Goal: Task Accomplishment & Management: Complete application form

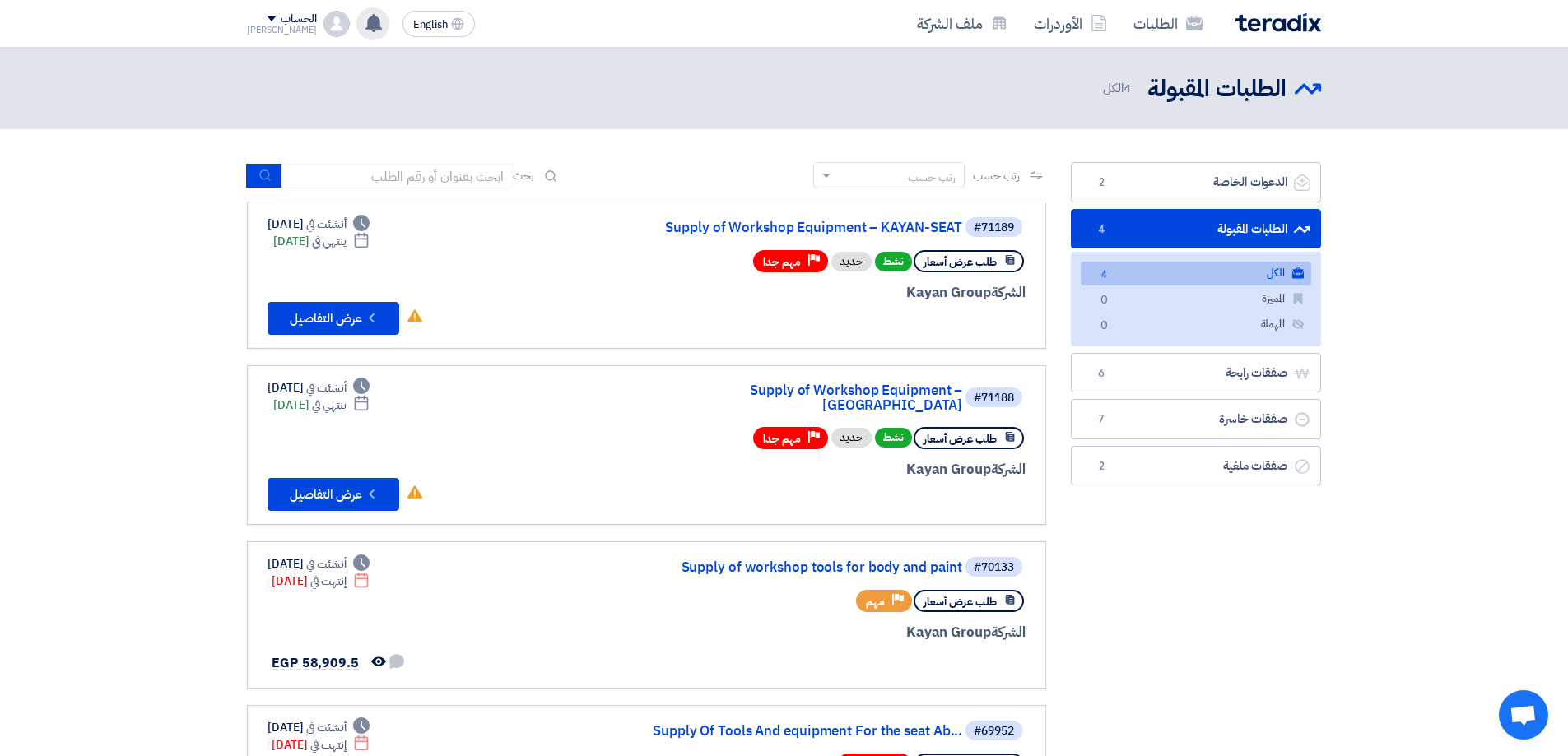
click at [356, 31] on div "تم نشر طلب عروض أسعار جديد - شاهد التفاصيل 3 hours ago تم نشر طلب عروض أسعار جد…" at bounding box center [373, 24] width 33 height 33
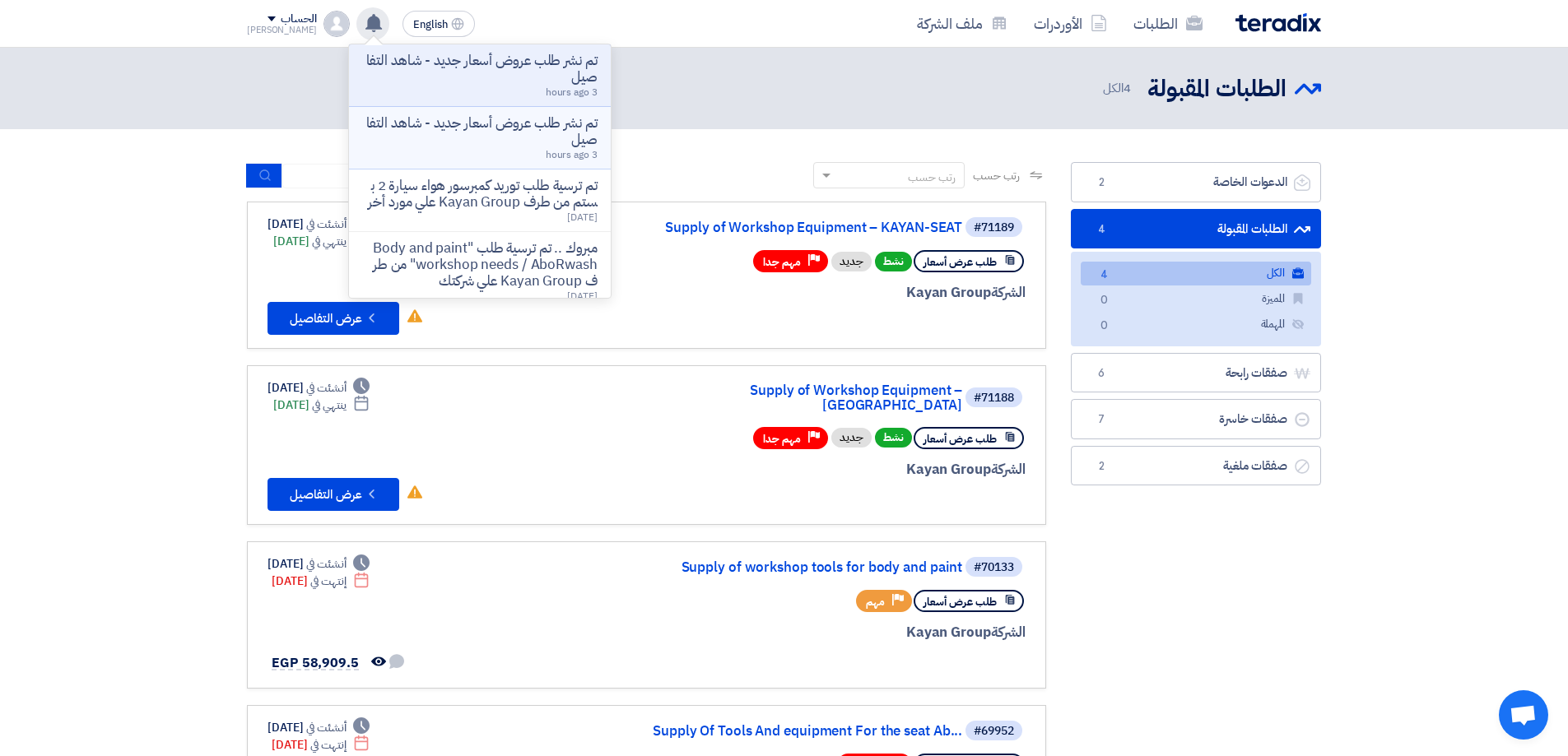
click at [535, 127] on p "تم نشر طلب عروض أسعار جديد - شاهد التفاصيل" at bounding box center [480, 132] width 235 height 33
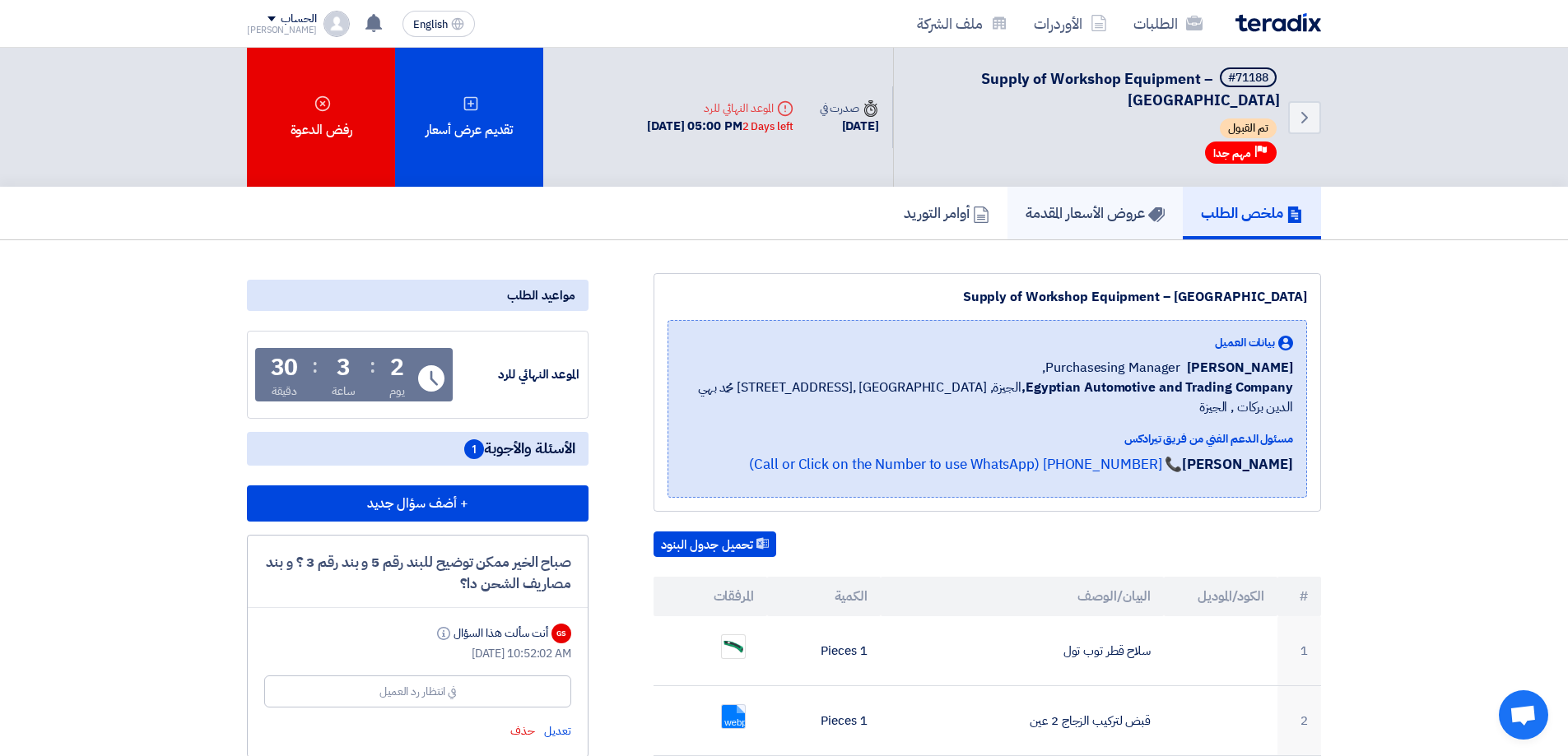
click at [1078, 212] on h5 "عروض الأسعار المقدمة" at bounding box center [1094, 212] width 139 height 18
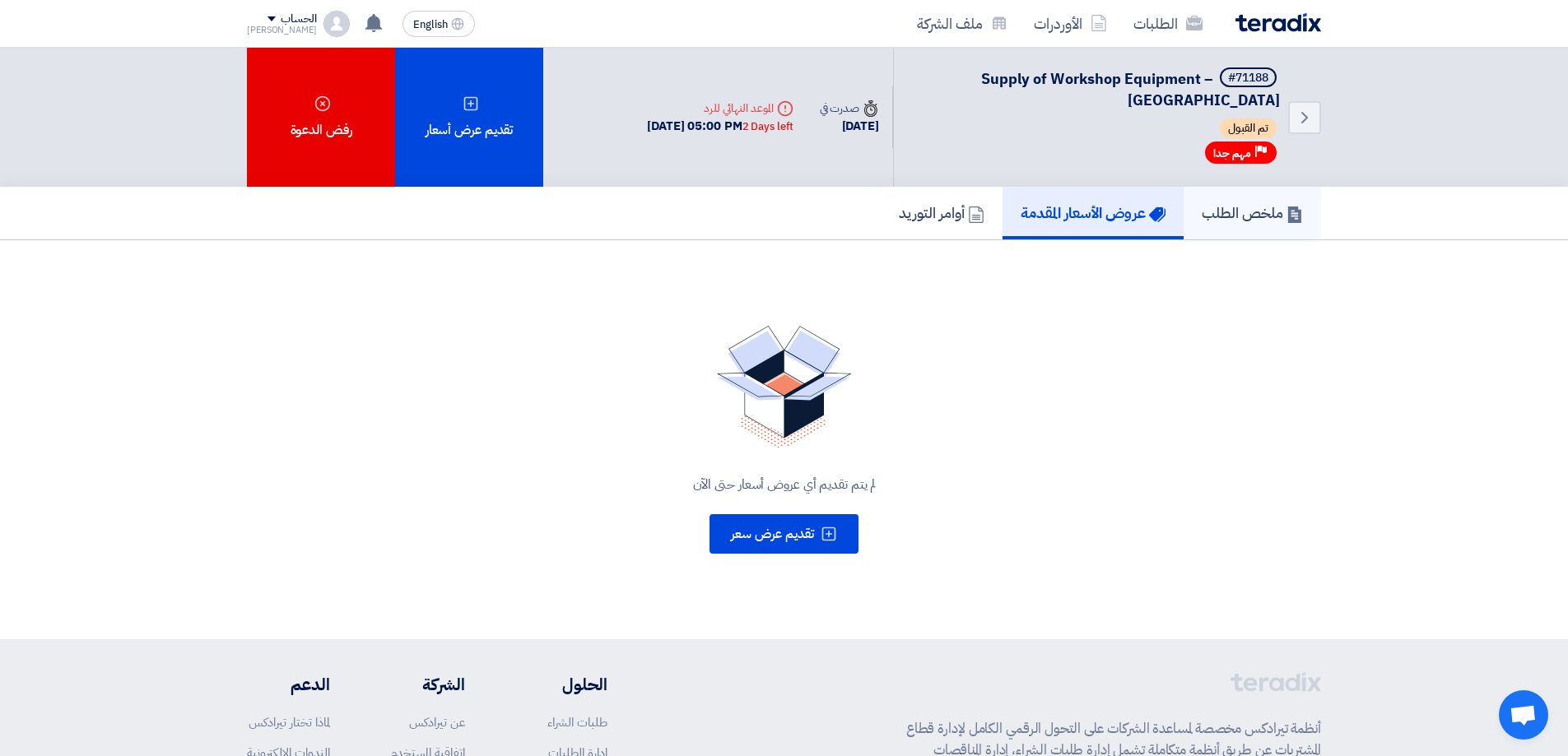
click at [1242, 208] on h5 "ملخص الطلب" at bounding box center [1252, 212] width 101 height 18
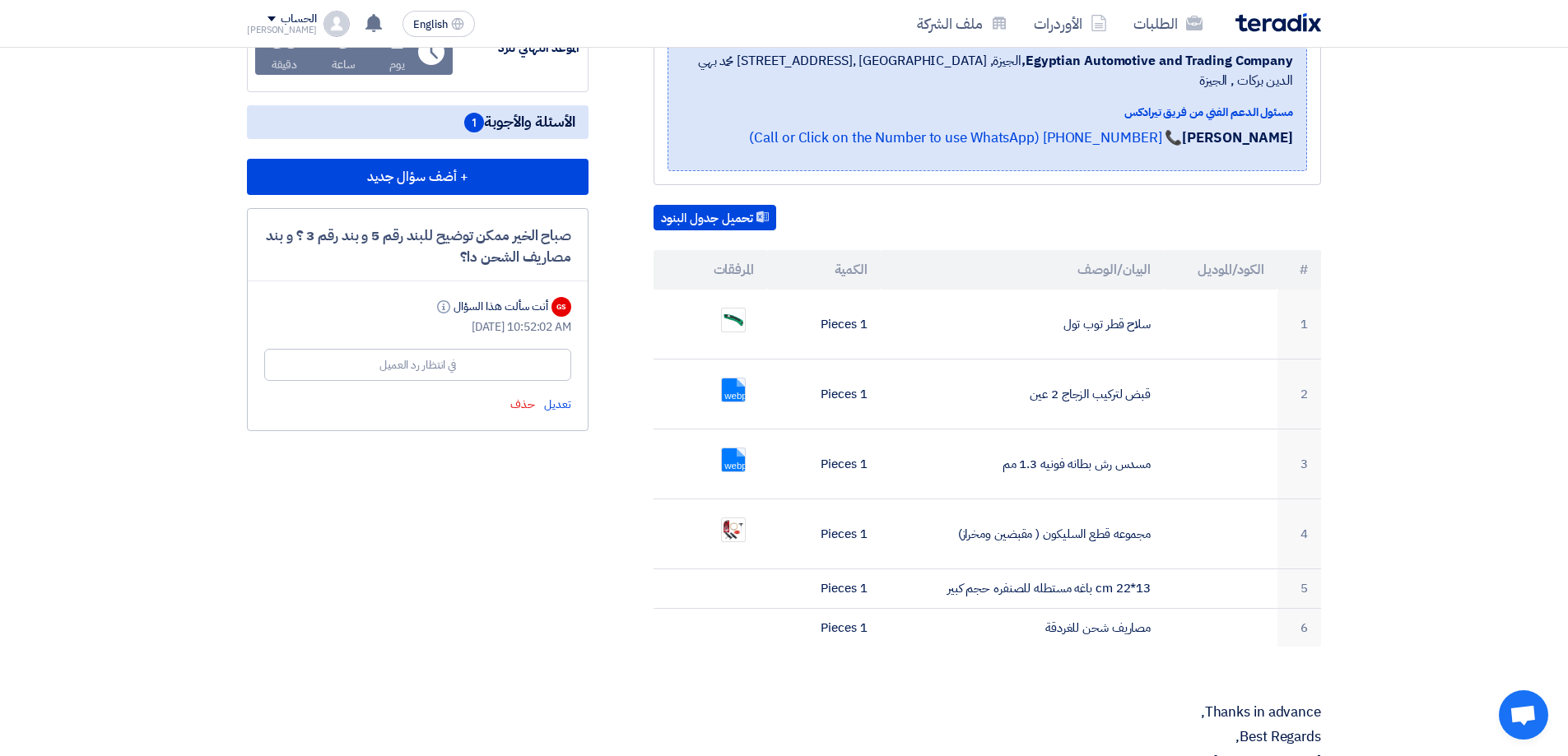
scroll to position [329, 0]
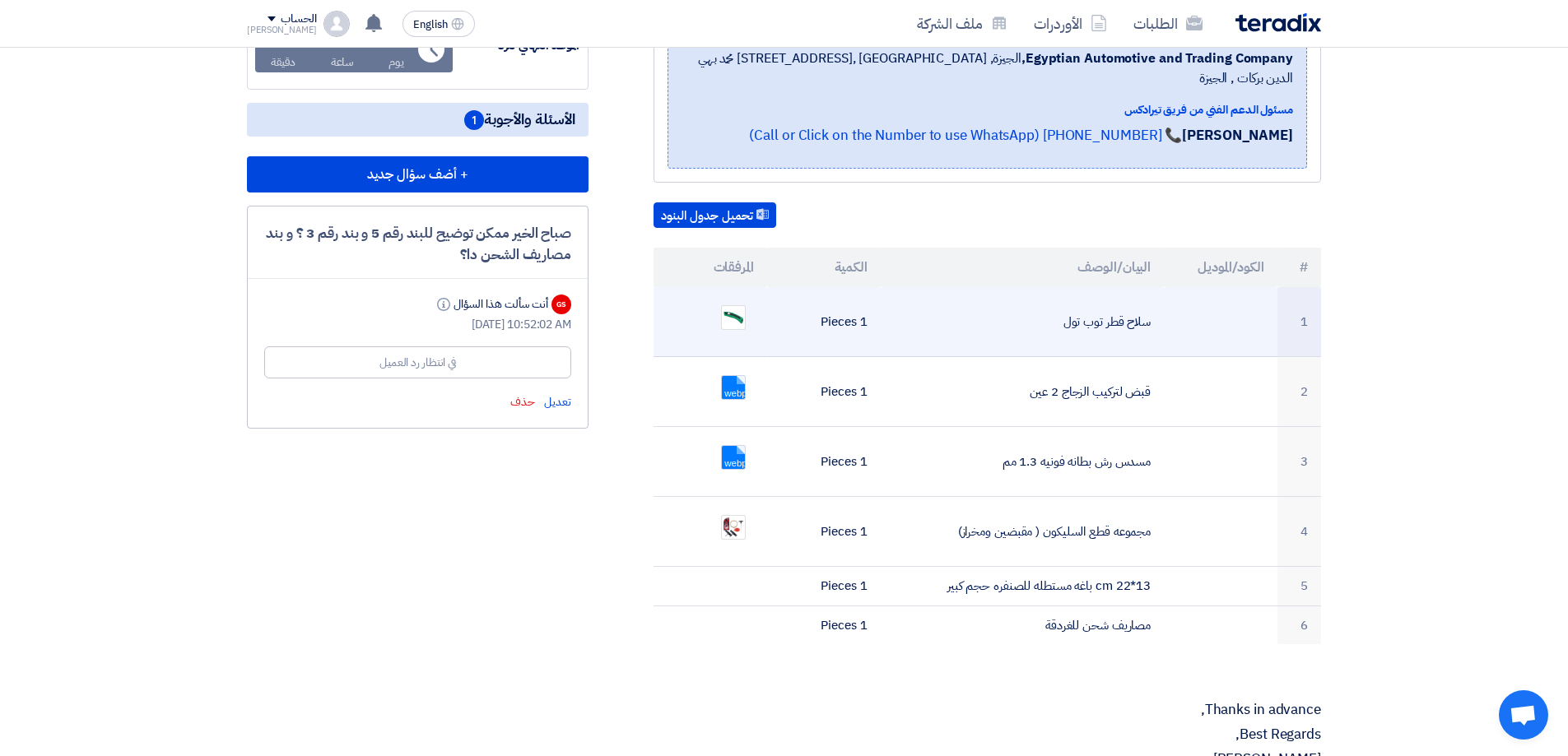
click at [705, 297] on ul at bounding box center [711, 317] width 87 height 41
click at [717, 306] on ul at bounding box center [711, 317] width 87 height 41
click at [738, 306] on img at bounding box center [733, 317] width 23 height 23
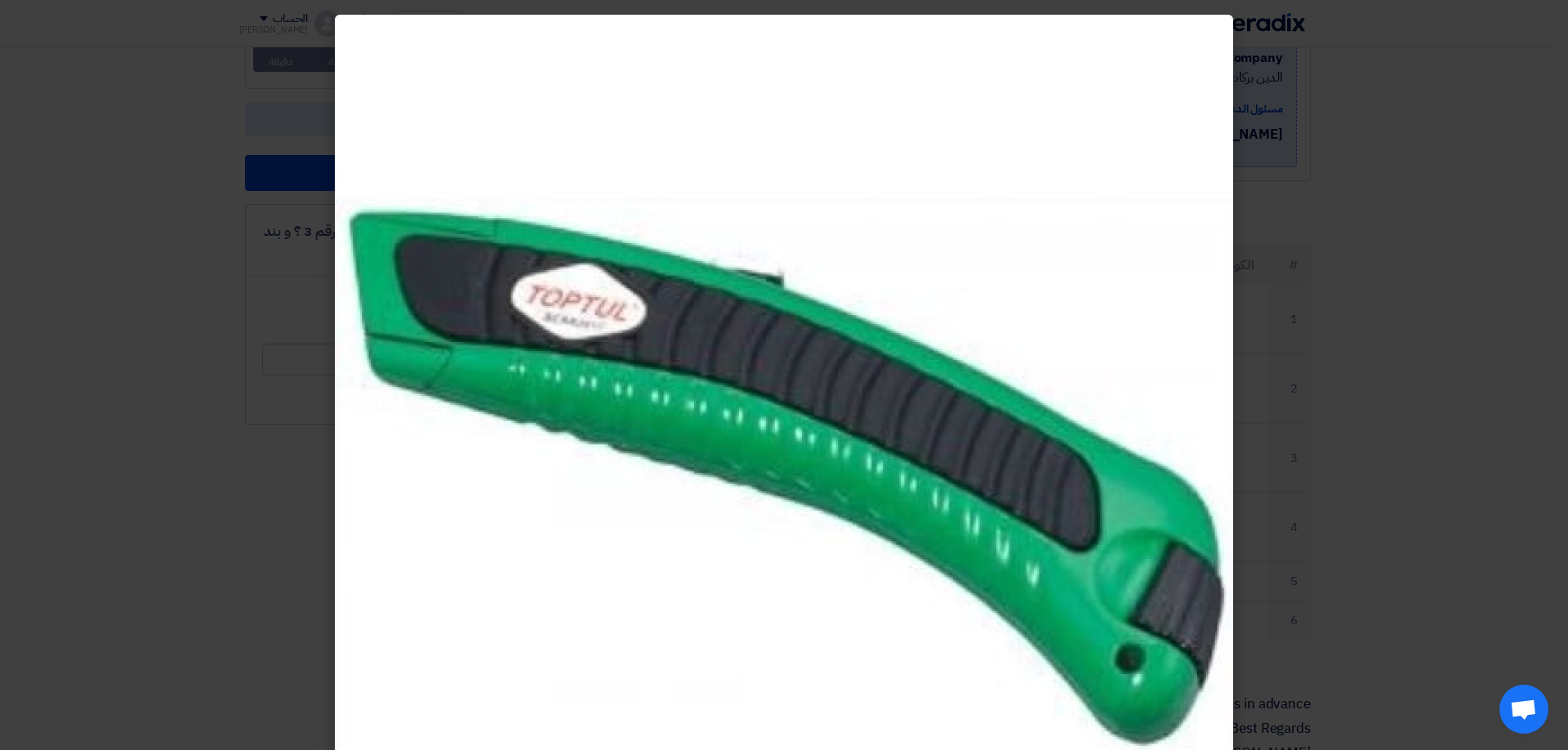
click at [580, 130] on img at bounding box center [784, 477] width 898 height 897
click at [1197, 588] on img at bounding box center [784, 477] width 898 height 897
click at [1555, 530] on modal-container at bounding box center [784, 375] width 1568 height 750
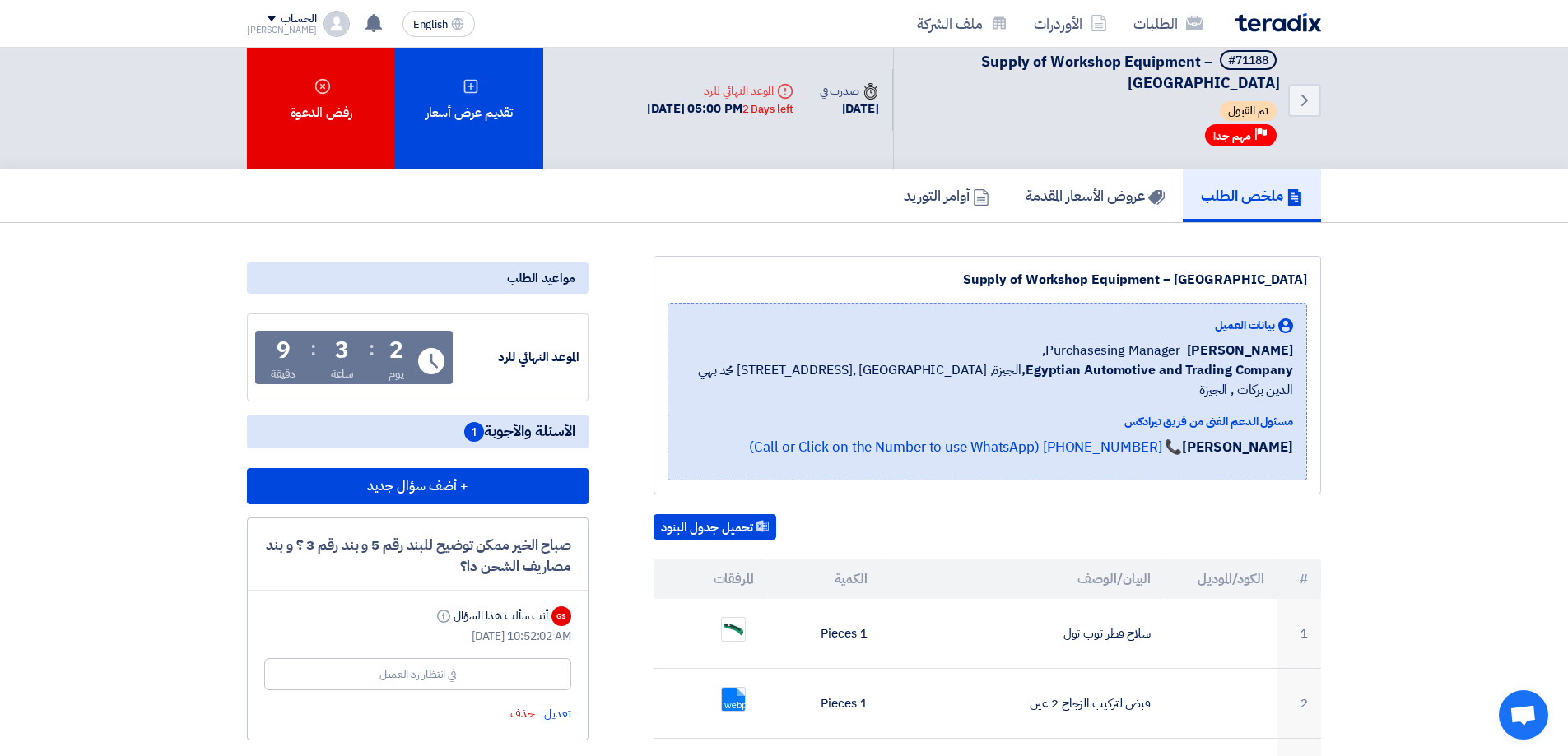
scroll to position [0, 0]
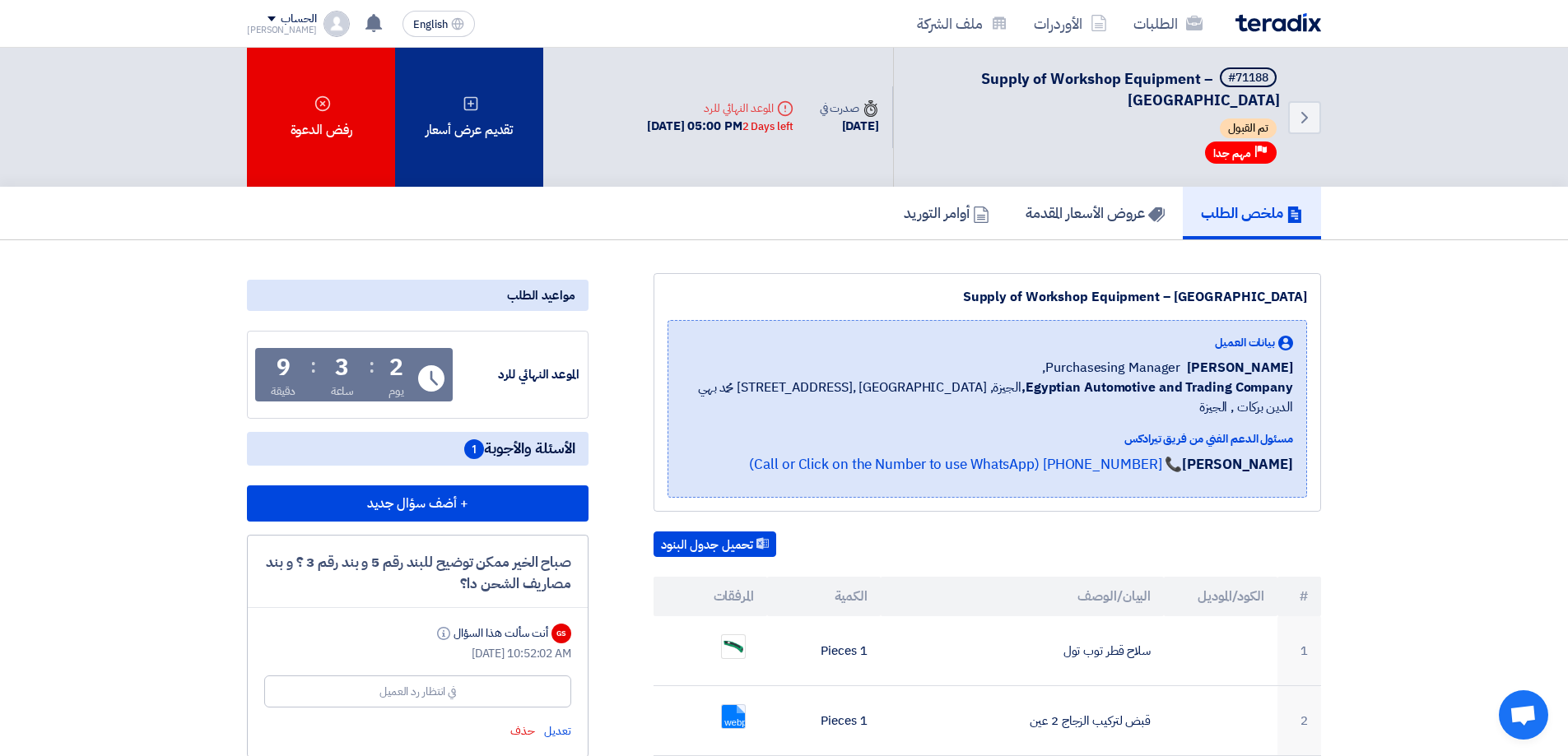
click at [494, 114] on div "تقديم عرض أسعار" at bounding box center [469, 116] width 149 height 139
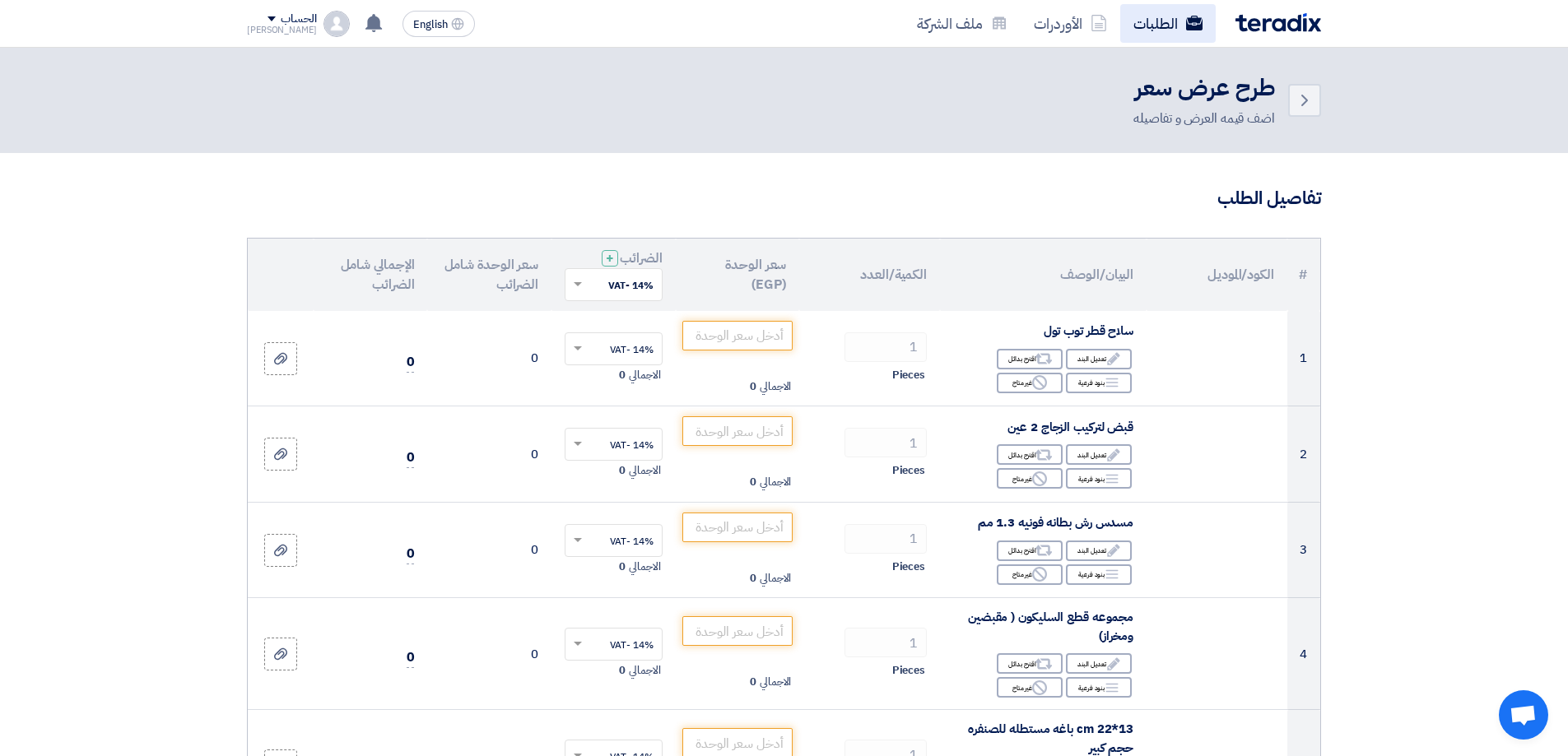
click at [1177, 24] on link "الطلبات" at bounding box center [1168, 23] width 95 height 39
